Goal: Task Accomplishment & Management: Manage account settings

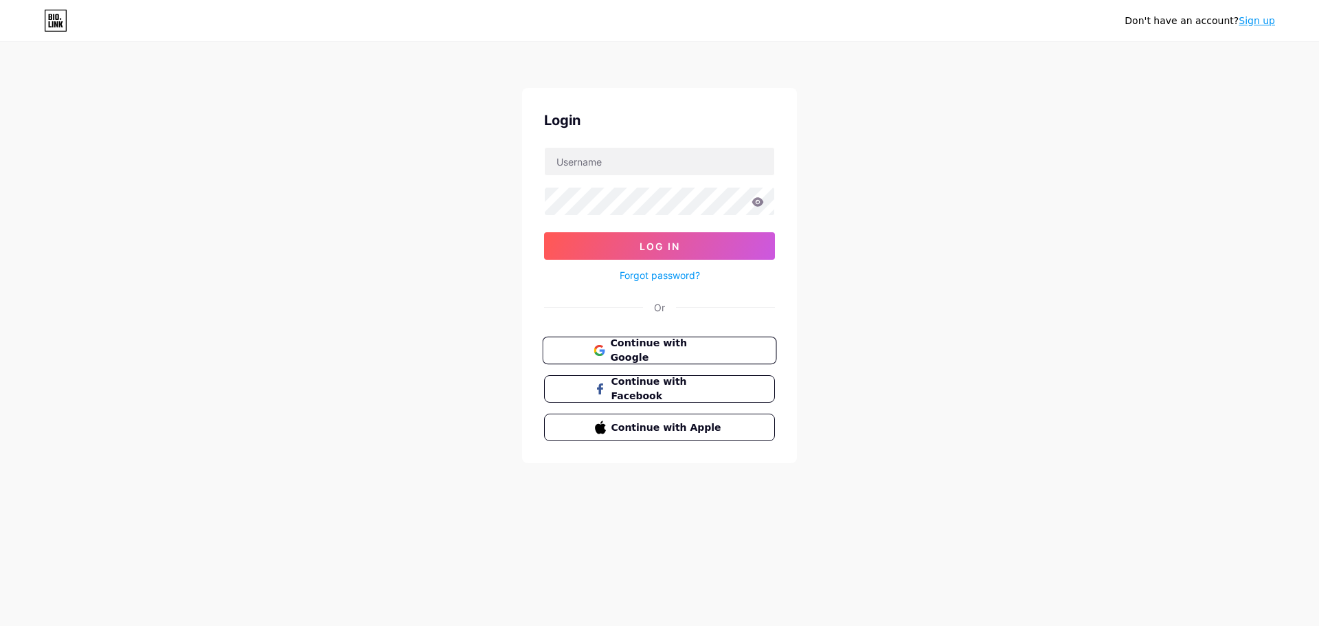
click at [655, 347] on span "Continue with Google" at bounding box center [667, 351] width 115 height 30
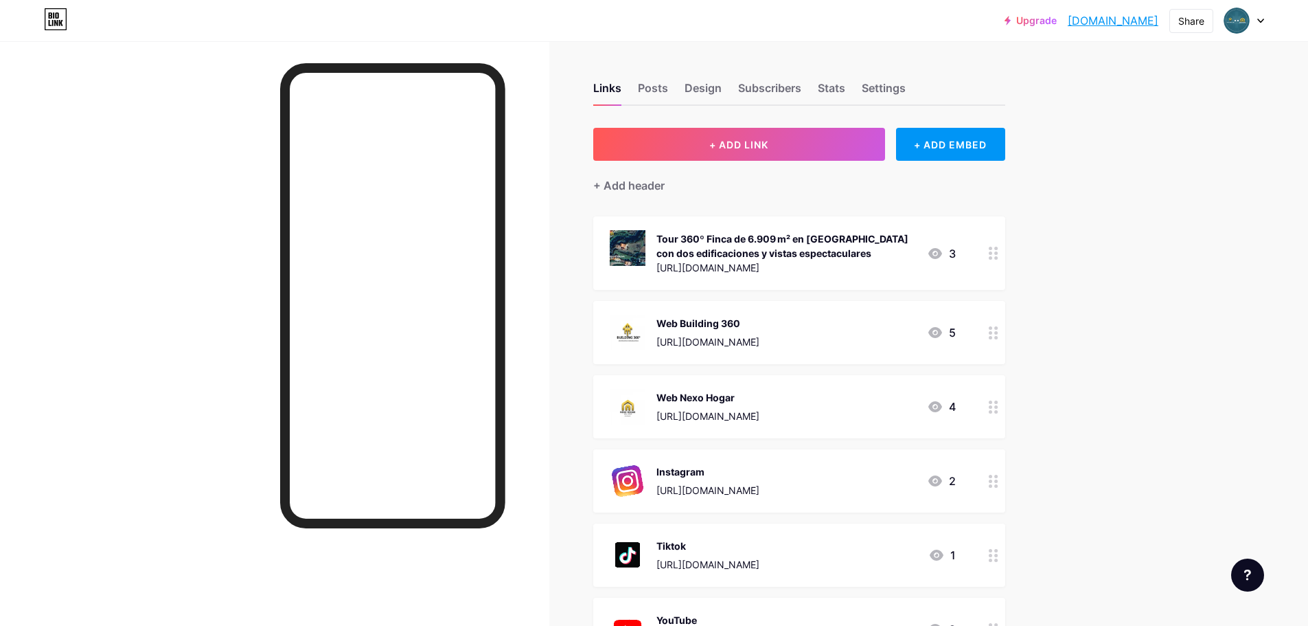
click at [996, 259] on div at bounding box center [993, 252] width 23 height 73
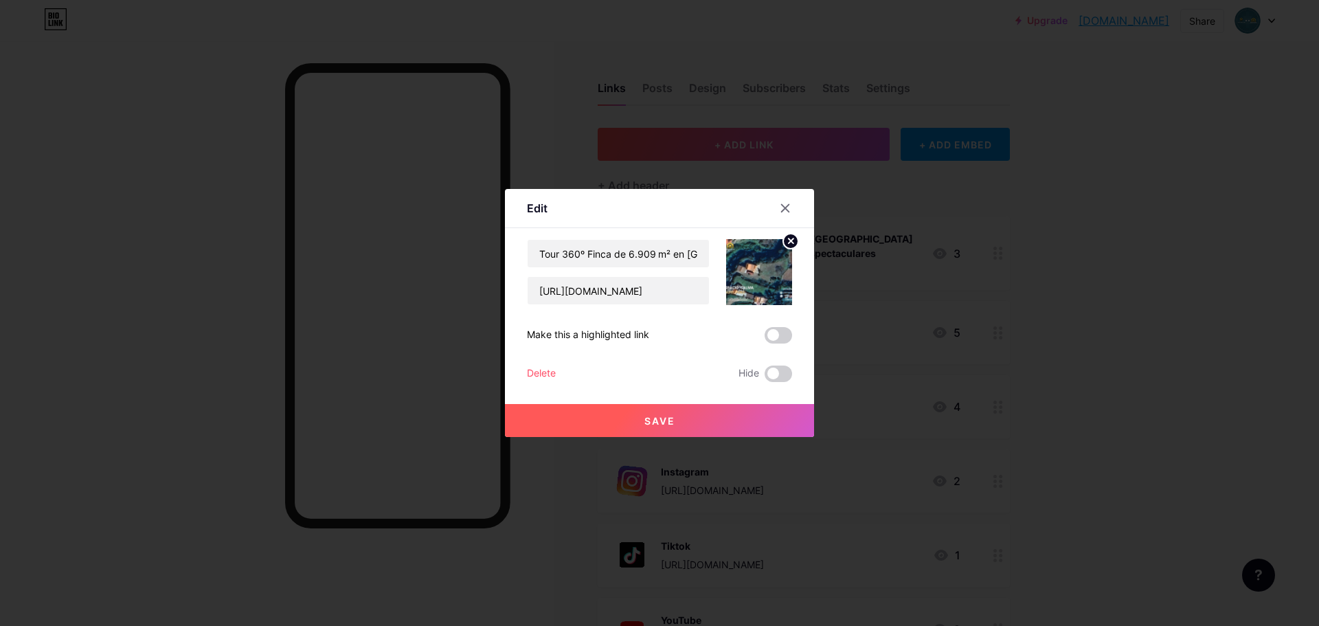
click at [536, 373] on div "Delete" at bounding box center [541, 373] width 29 height 16
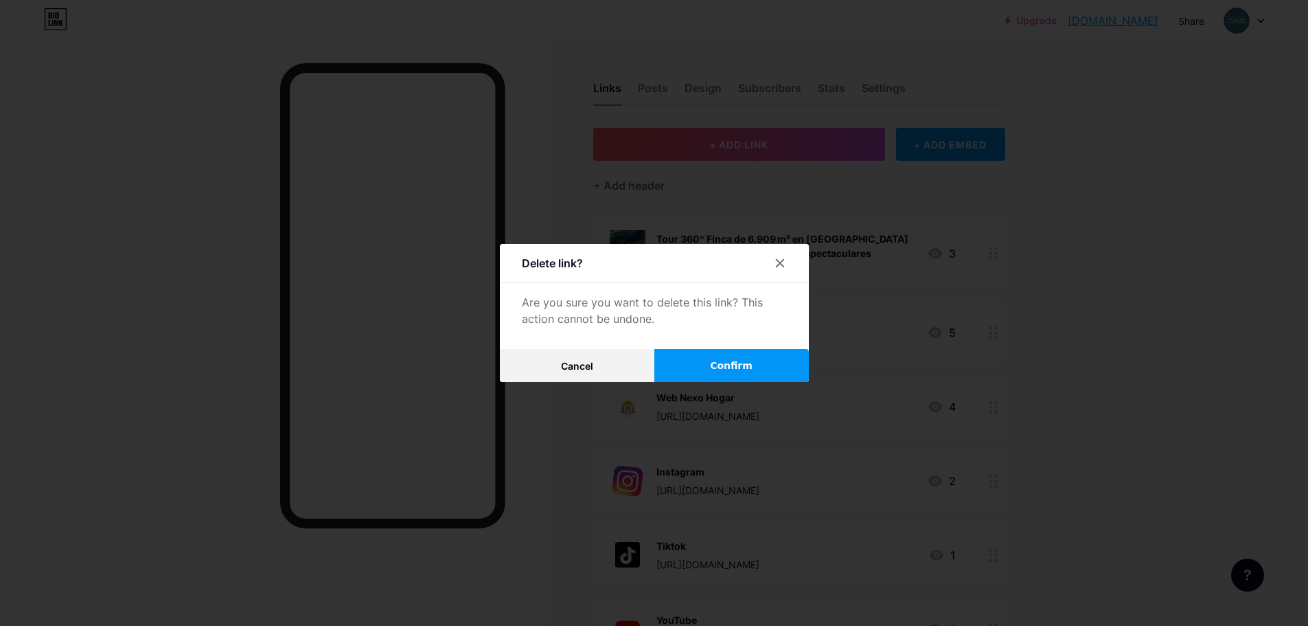
click at [714, 374] on button "Confirm" at bounding box center [731, 365] width 155 height 33
